Goal: Find contact information

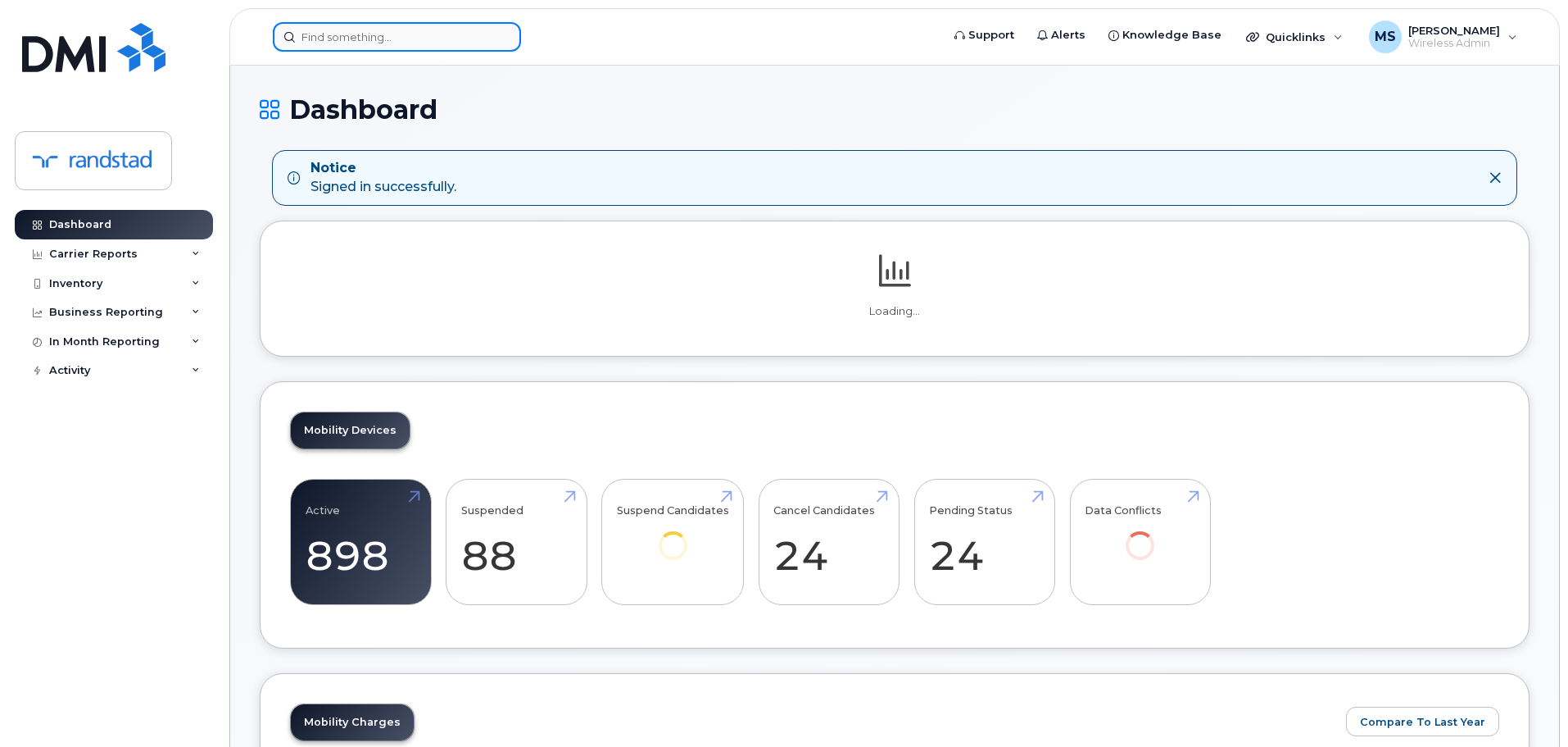
click at [366, 37] on input at bounding box center [397, 37] width 248 height 29
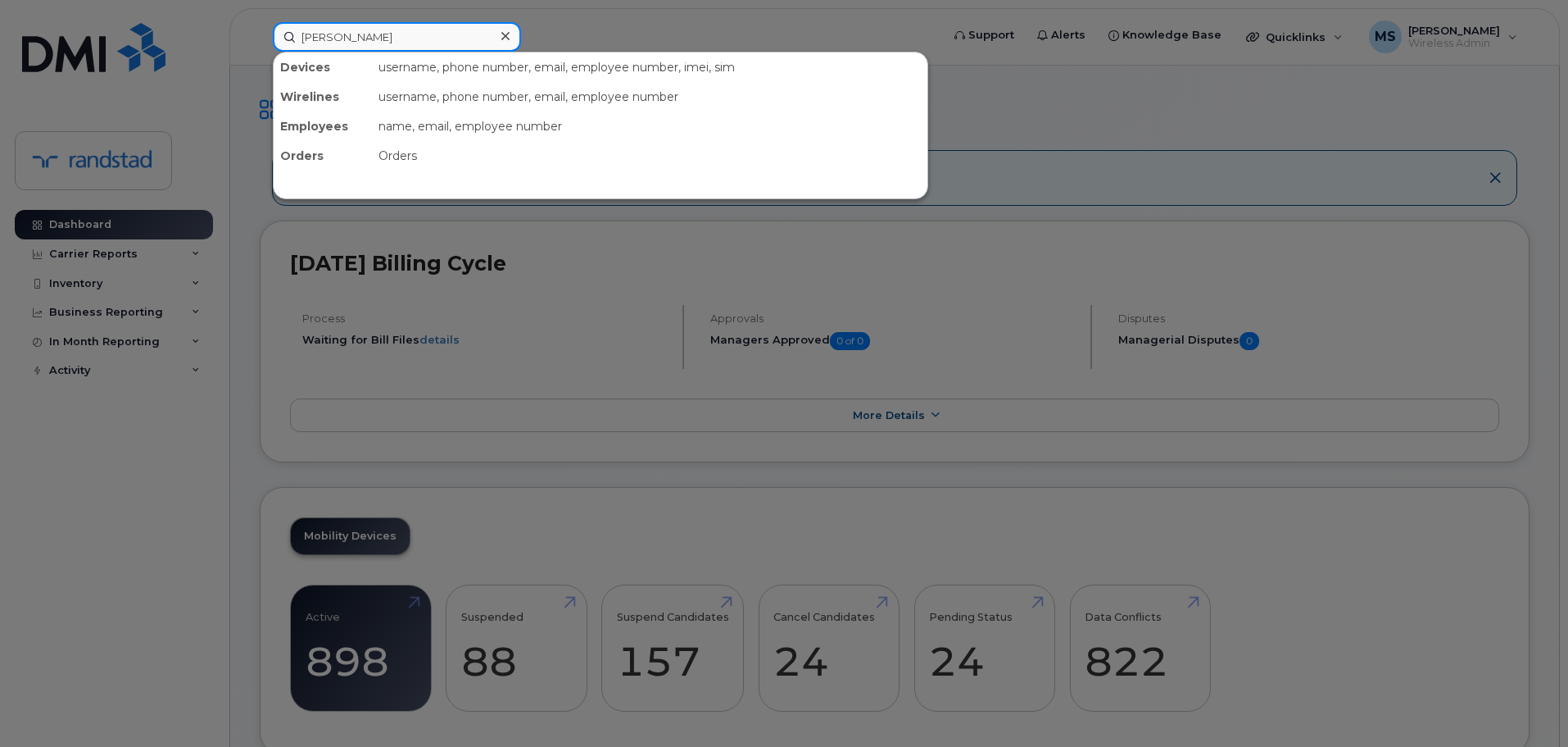
type input "[PERSON_NAME]"
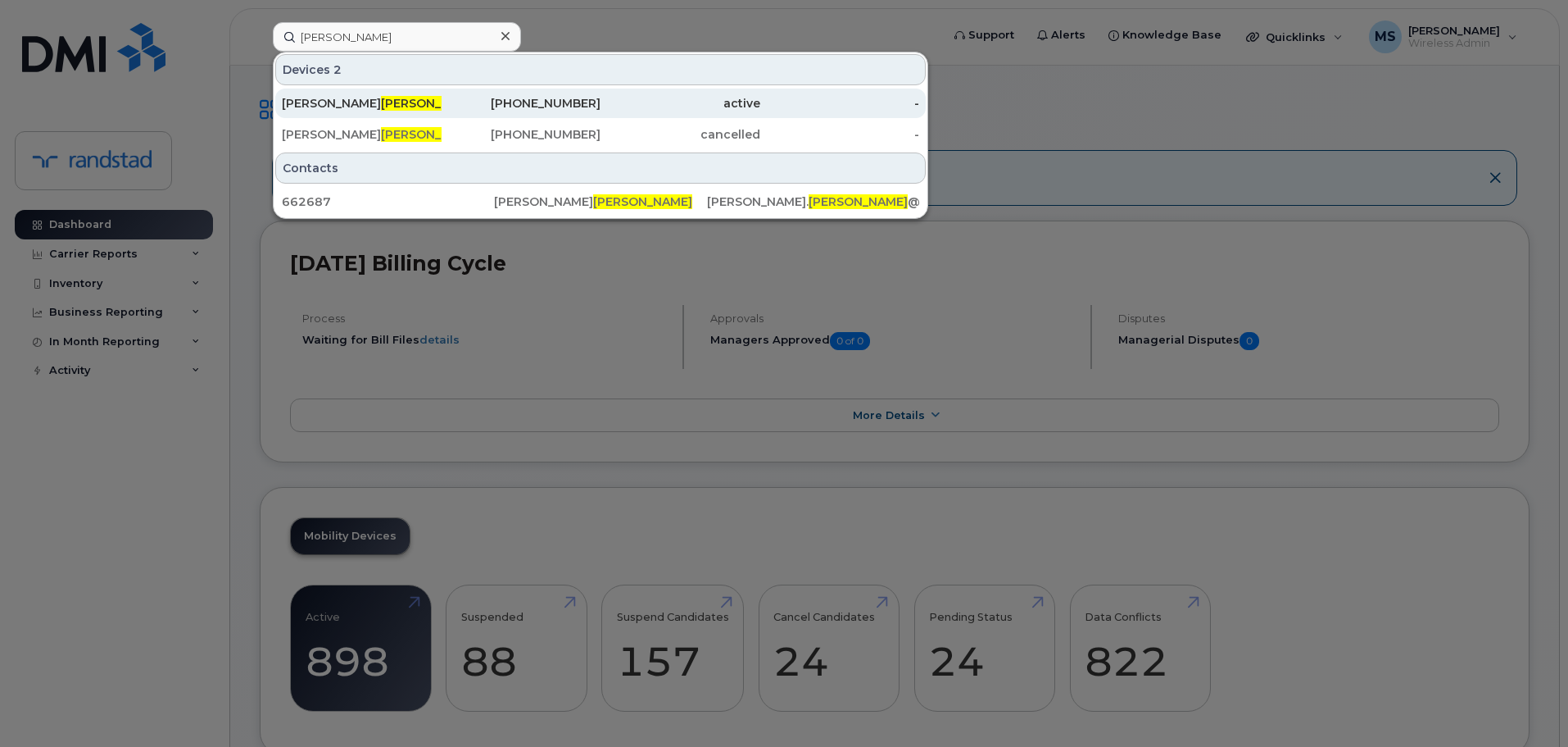
click at [387, 104] on div "[PERSON_NAME]" at bounding box center [361, 103] width 160 height 16
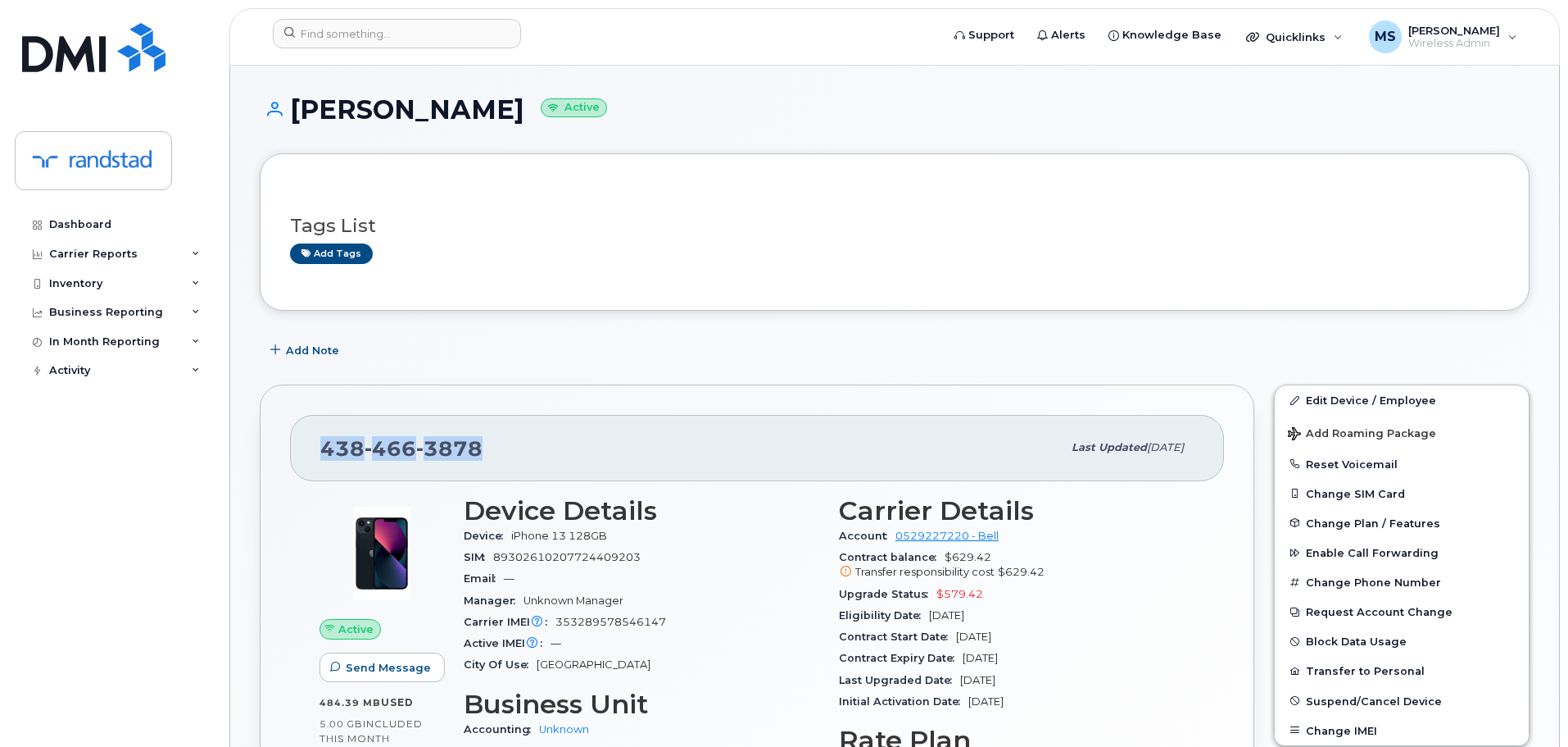
drag, startPoint x: 503, startPoint y: 448, endPoint x: 260, endPoint y: 452, distance: 243.0
click at [260, 452] on div "[PHONE_NUMBER] Last updated [DATE] Active Send Message 484.39 MB  used 5.00 GB …" at bounding box center [756, 670] width 995 height 572
copy span "[PHONE_NUMBER]"
